Goal: Transaction & Acquisition: Purchase product/service

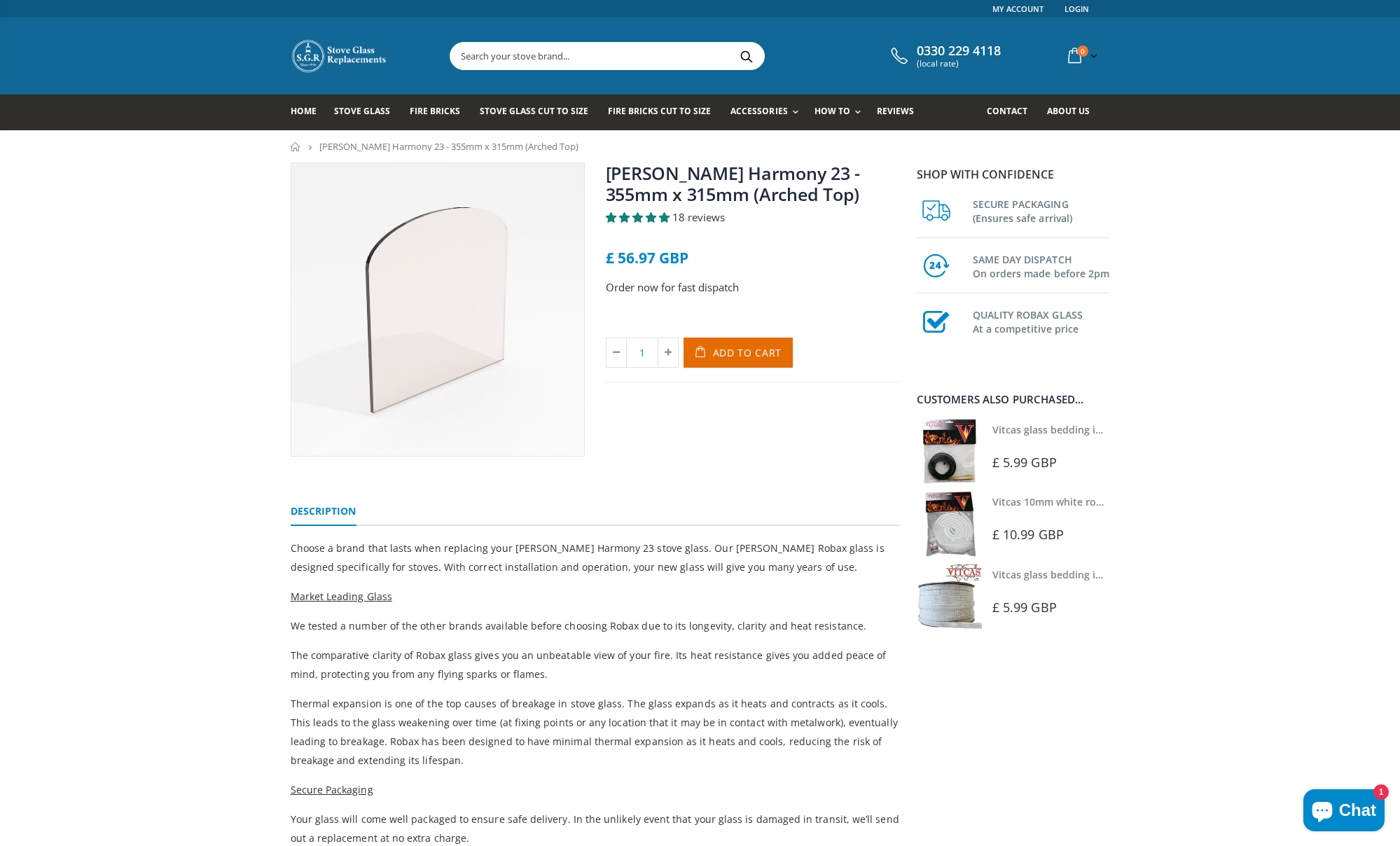
drag, startPoint x: 699, startPoint y: 357, endPoint x: 683, endPoint y: 358, distance: 16.0
click at [699, 357] on icon "submit" at bounding box center [703, 353] width 23 height 30
click at [948, 459] on img at bounding box center [949, 452] width 65 height 65
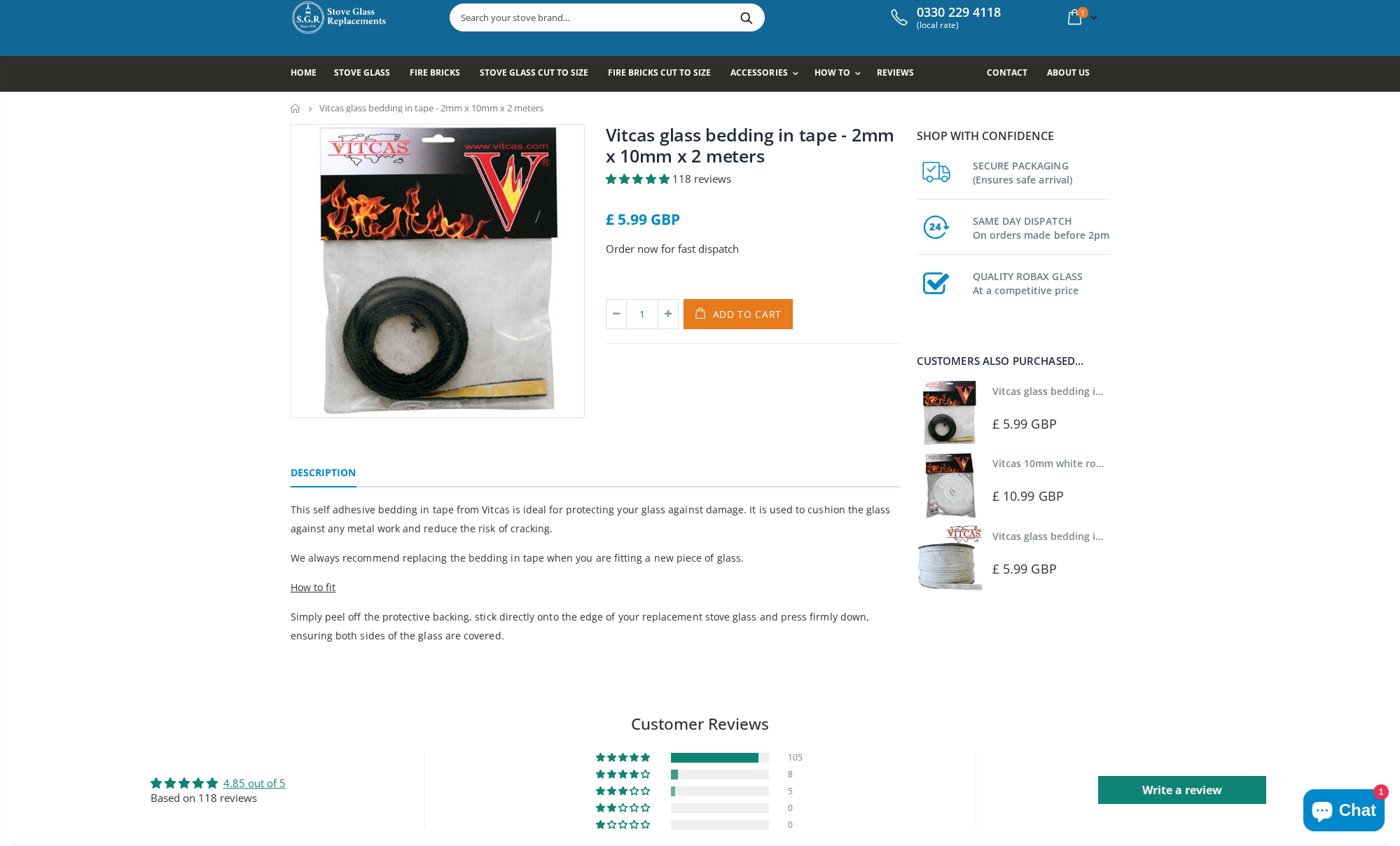
scroll to position [39, 0]
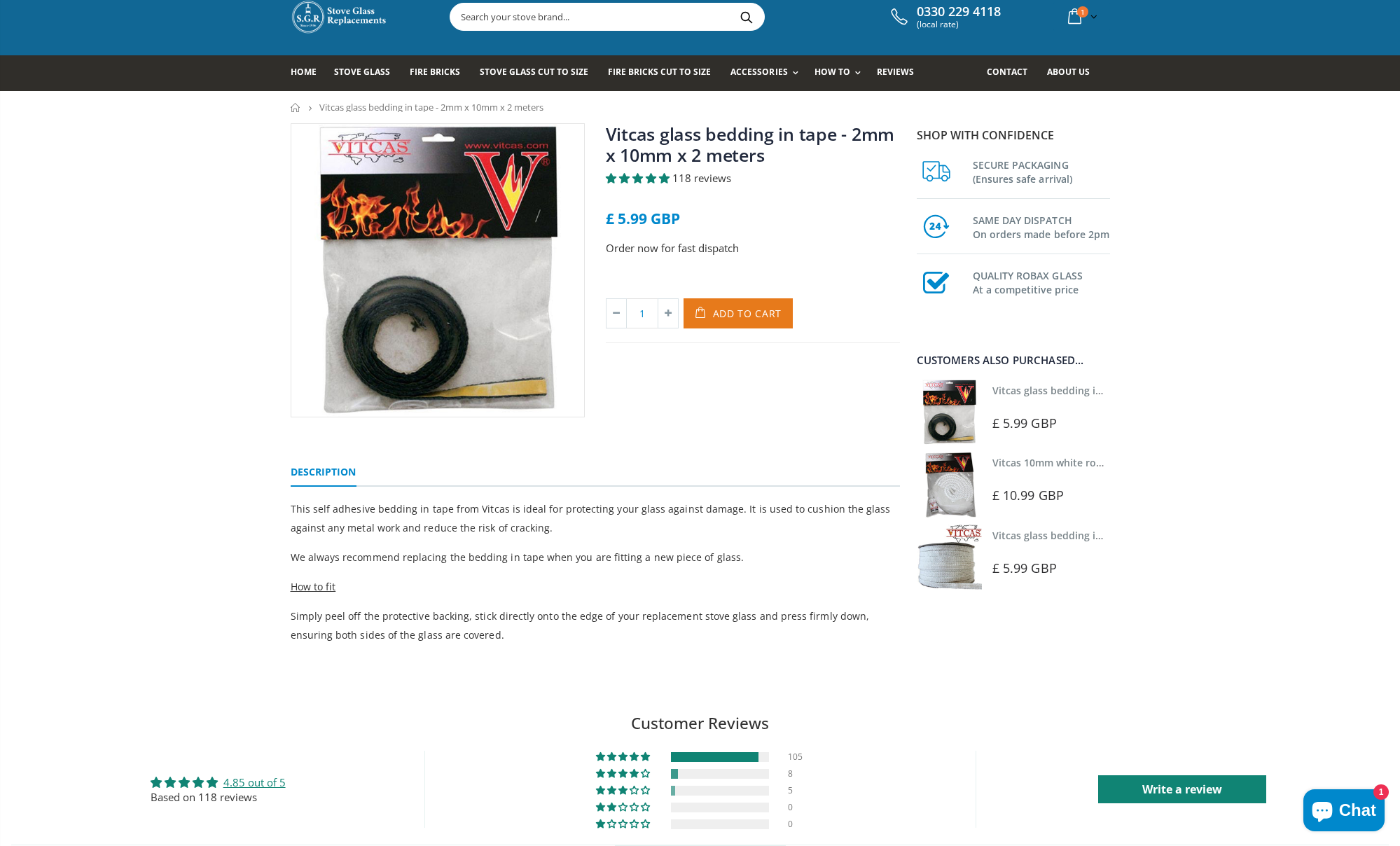
click at [719, 314] on span "Add to Cart" at bounding box center [747, 313] width 70 height 13
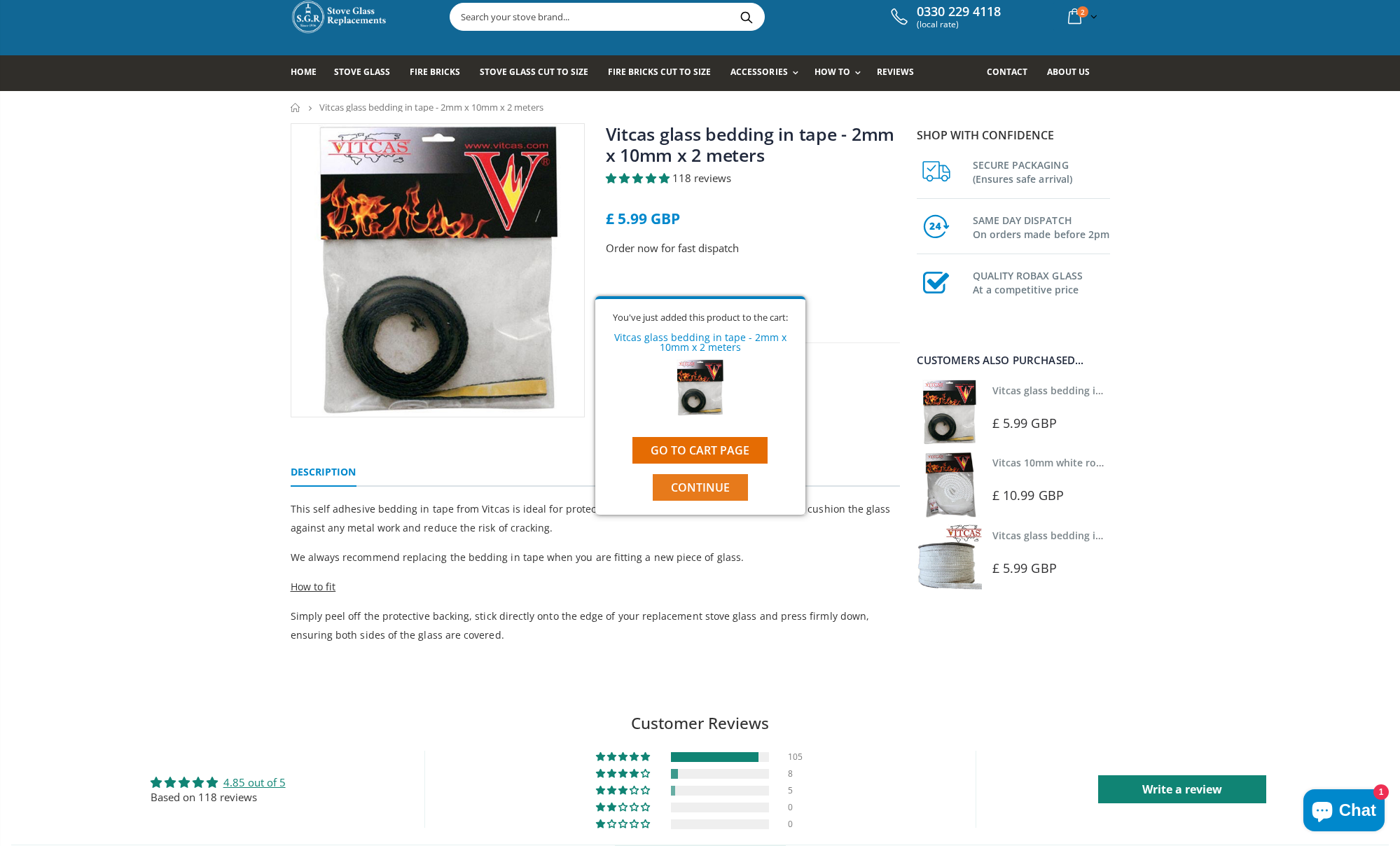
click at [704, 494] on span "Continue" at bounding box center [700, 488] width 59 height 16
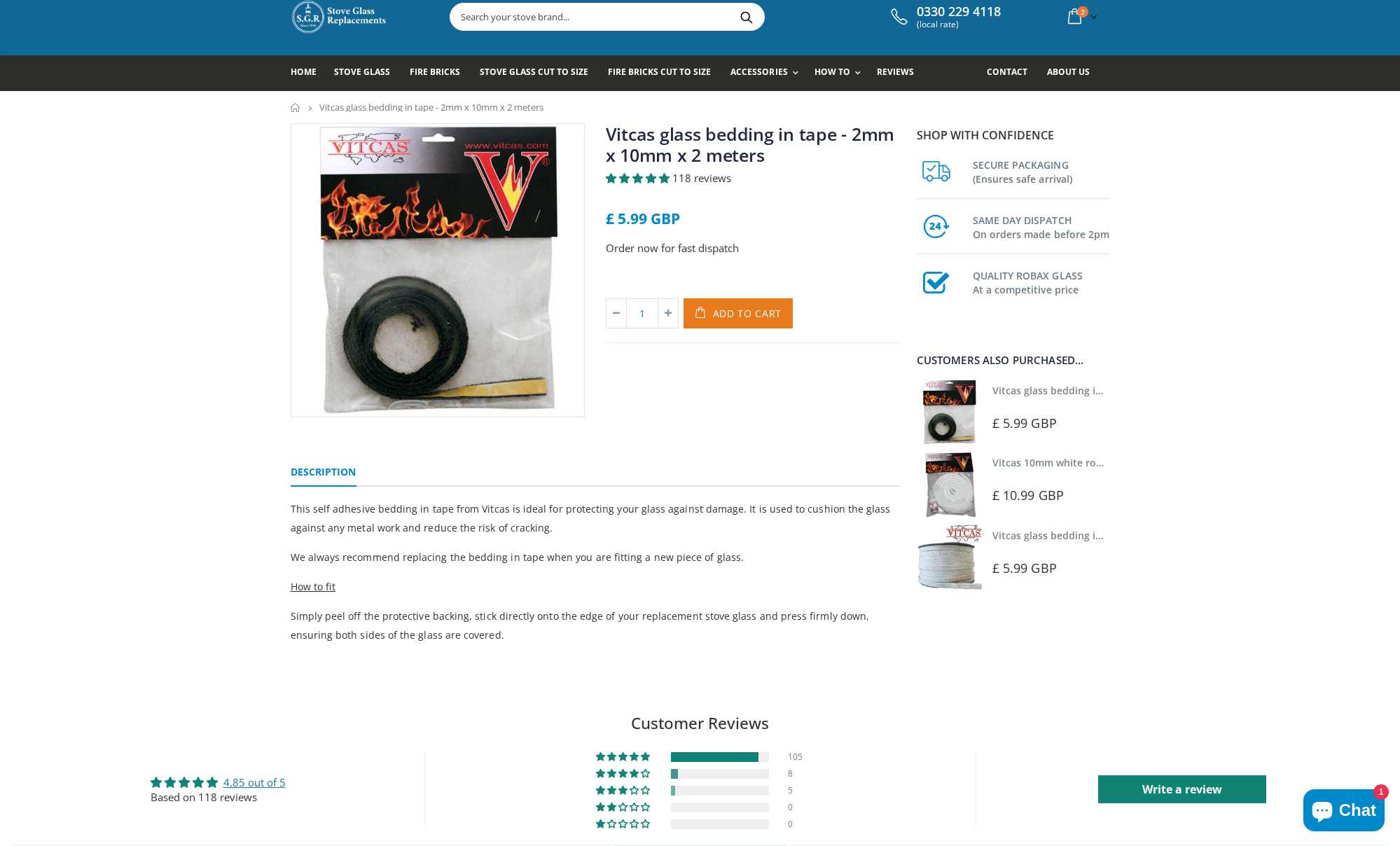
click at [715, 325] on button "Add to Cart" at bounding box center [738, 313] width 110 height 30
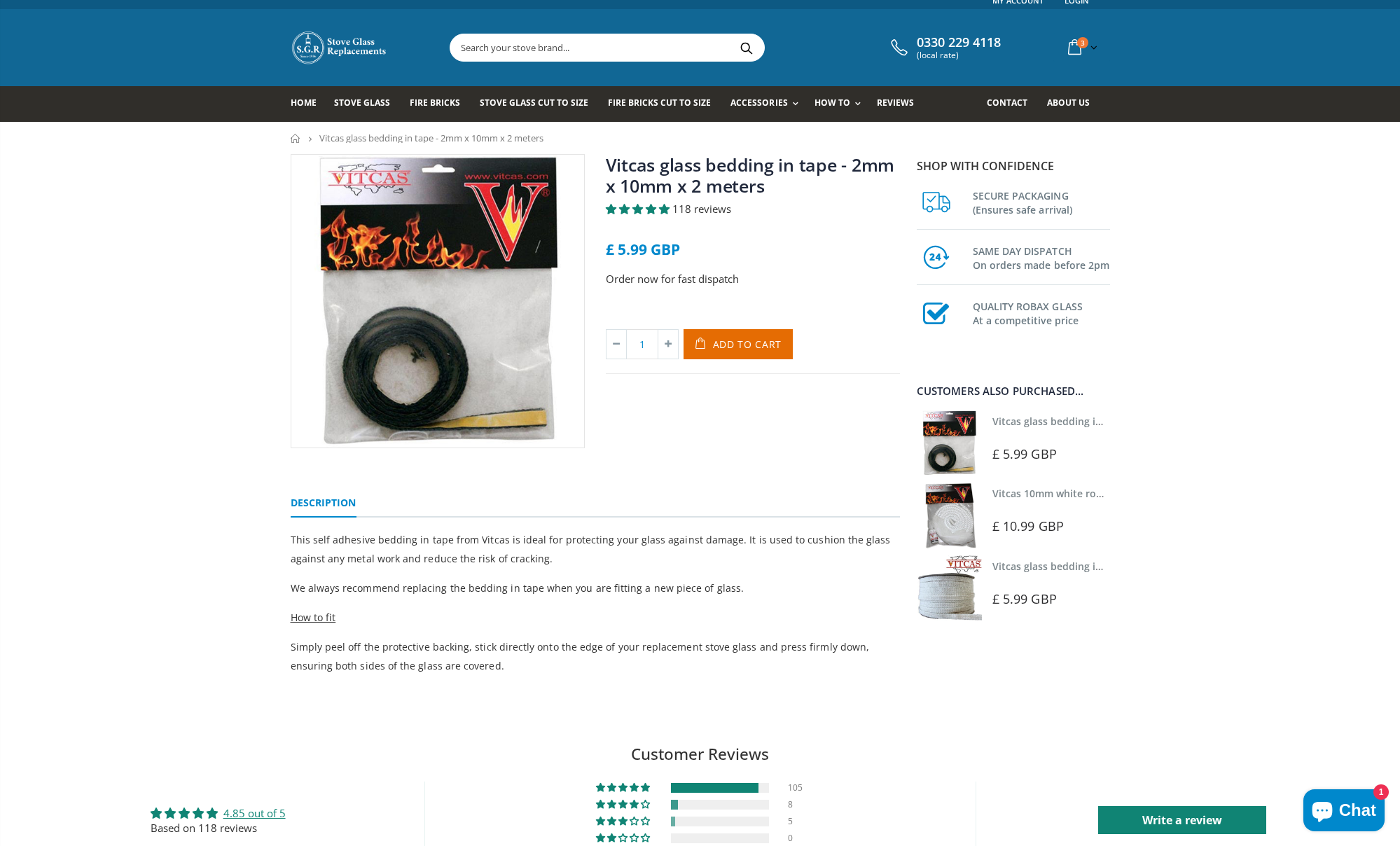
scroll to position [9, 0]
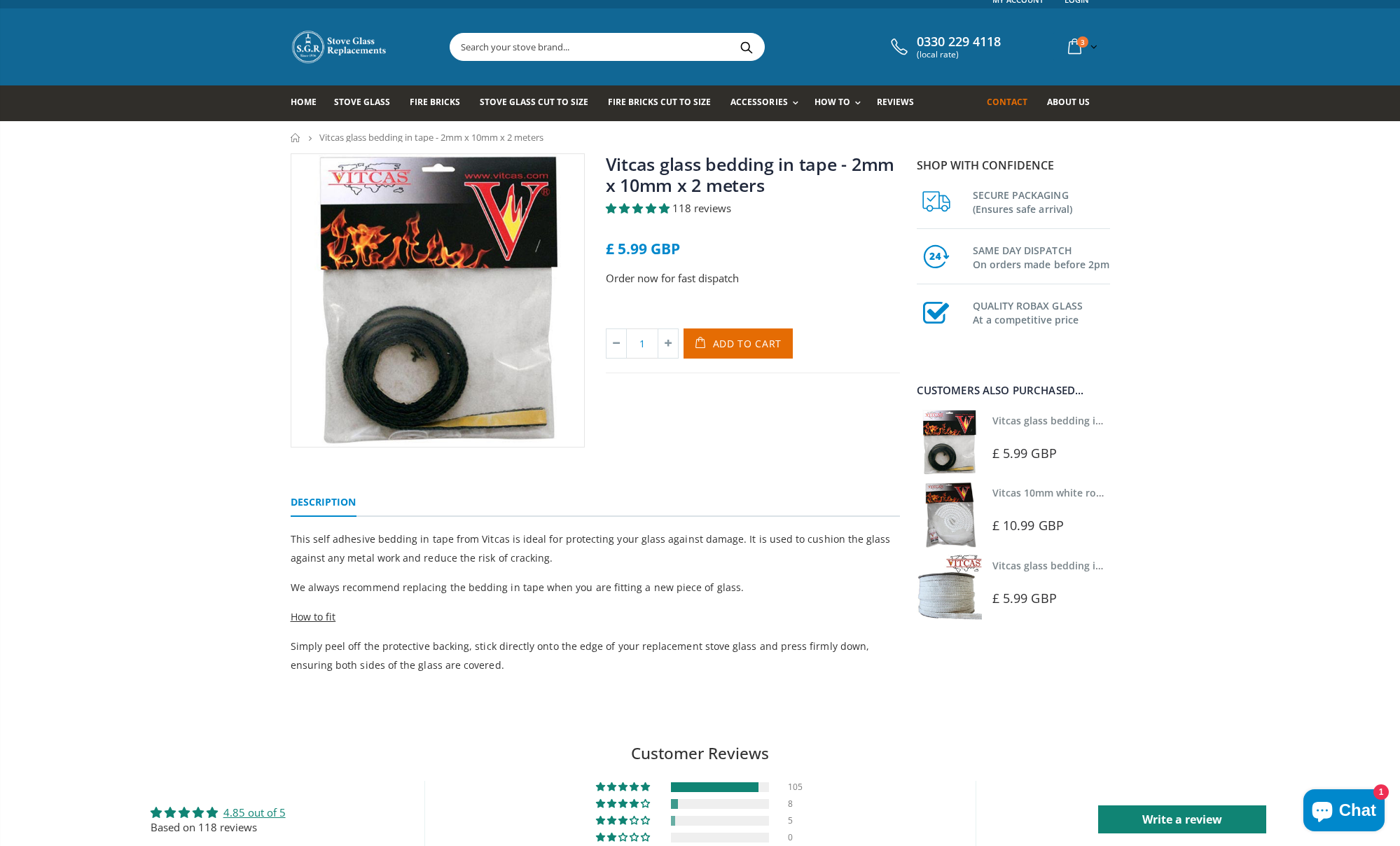
click at [1015, 103] on span "Contact" at bounding box center [1007, 101] width 41 height 12
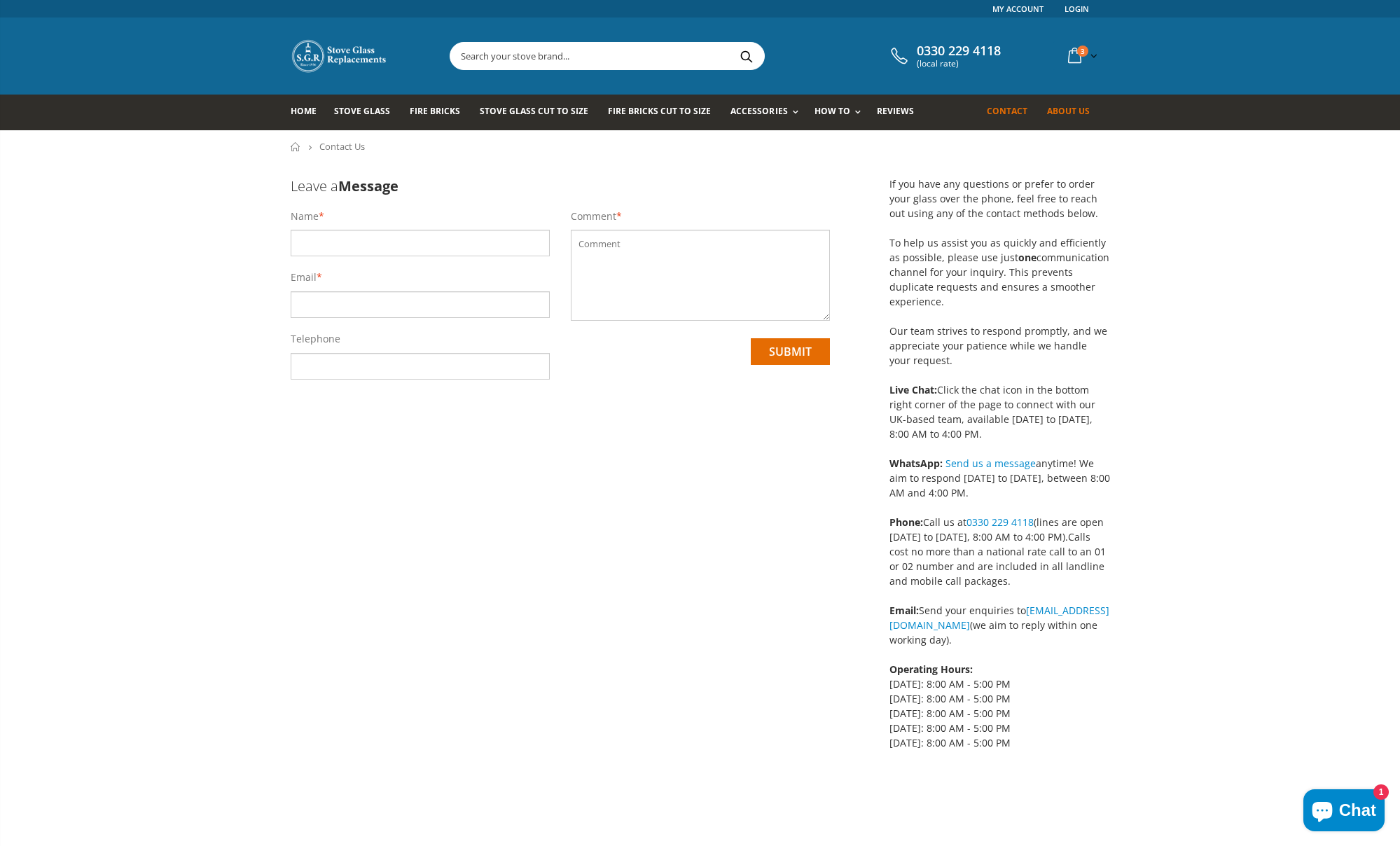
click at [1055, 115] on span "About us" at bounding box center [1068, 110] width 43 height 12
